Goal: Task Accomplishment & Management: Manage account settings

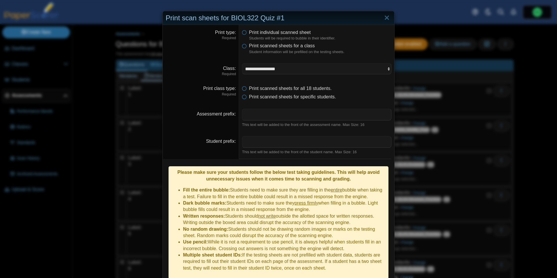
select select "**********"
click at [386, 17] on link "Close" at bounding box center [386, 18] width 9 height 10
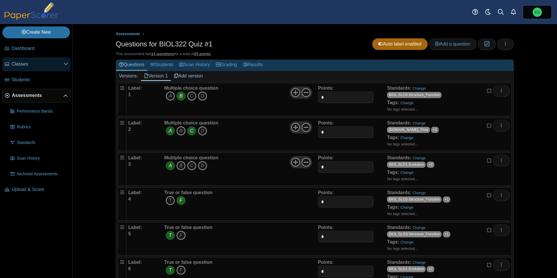
click at [27, 67] on span "Classes" at bounding box center [38, 64] width 52 height 6
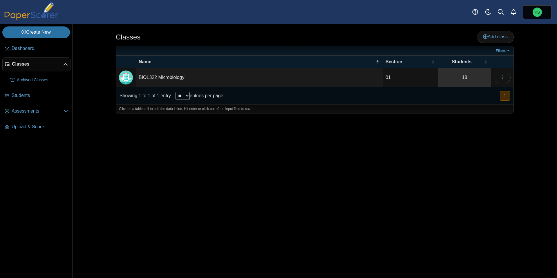
click at [461, 79] on link "18" at bounding box center [464, 77] width 52 height 19
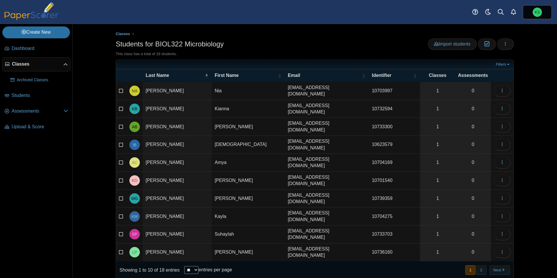
click at [122, 195] on icon at bounding box center [121, 197] width 5 height 4
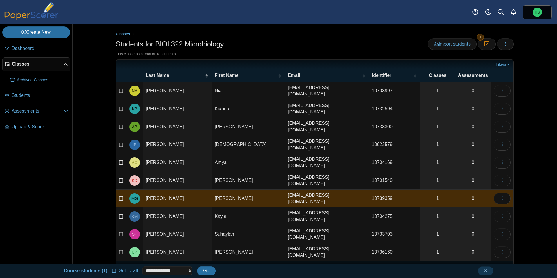
scroll to position [16, 0]
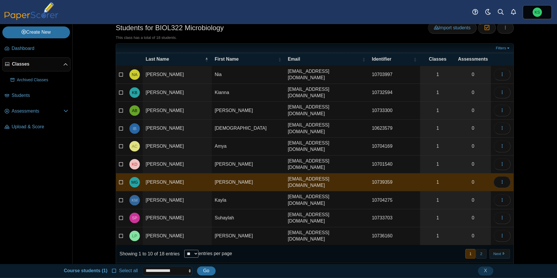
click at [179, 269] on select "**********" at bounding box center [167, 270] width 50 height 9
select select "******"
click at [500, 179] on icon "button" at bounding box center [501, 181] width 5 height 5
click at [466, 241] on link "Delete" at bounding box center [476, 239] width 70 height 9
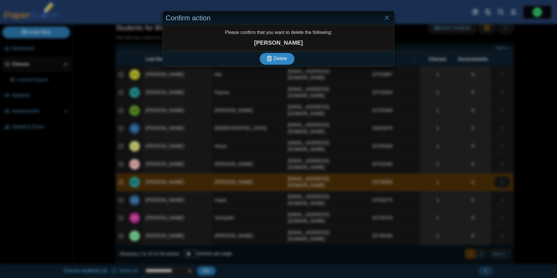
click at [283, 58] on span "Delete" at bounding box center [279, 58] width 13 height 5
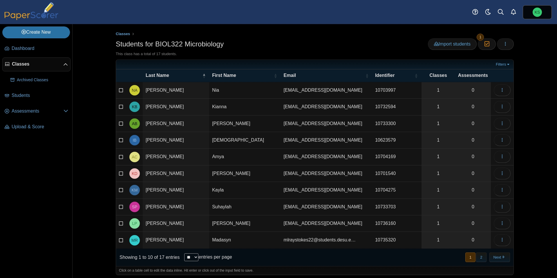
scroll to position [2, 0]
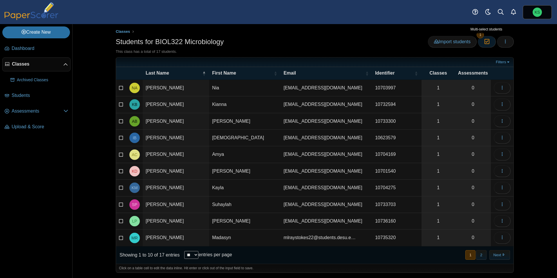
click at [489, 42] on icon "button" at bounding box center [486, 41] width 6 height 5
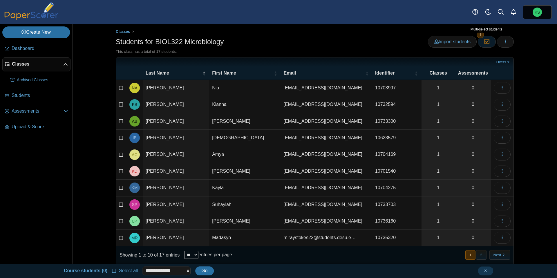
click at [486, 42] on icon "button" at bounding box center [486, 41] width 6 height 5
click at [121, 33] on span "Classes" at bounding box center [123, 31] width 14 height 4
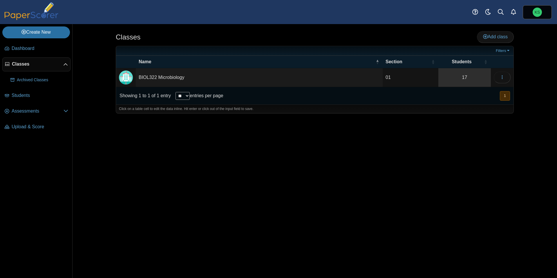
click at [461, 76] on link "17" at bounding box center [464, 77] width 52 height 19
